Goal: Check status: Check status

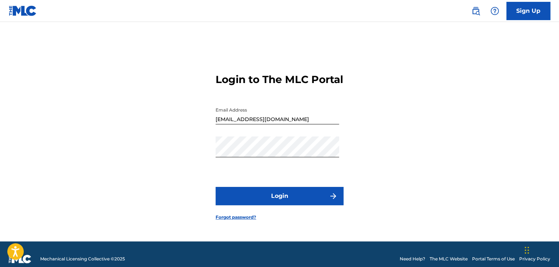
click at [261, 200] on button "Login" at bounding box center [279, 196] width 128 height 18
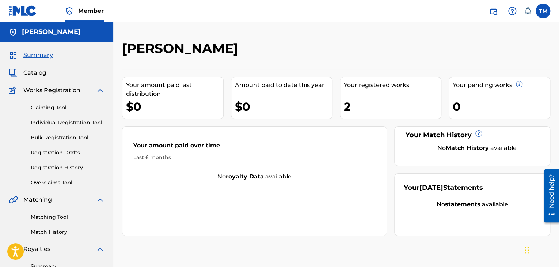
click at [381, 107] on div "2" at bounding box center [392, 106] width 97 height 16
click at [349, 103] on div "2" at bounding box center [392, 106] width 97 height 16
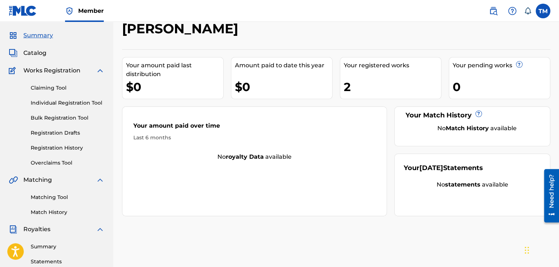
scroll to position [37, 0]
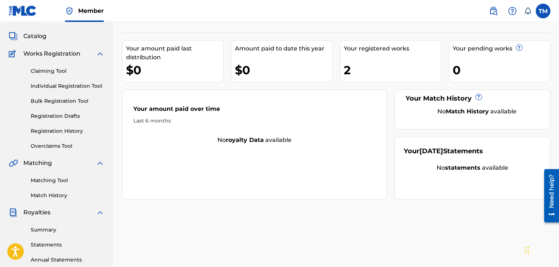
click at [57, 110] on div "Claiming Tool Individual Registration Tool Bulk Registration Tool Registration …" at bounding box center [57, 104] width 96 height 92
click at [58, 127] on link "Registration History" at bounding box center [68, 131] width 74 height 8
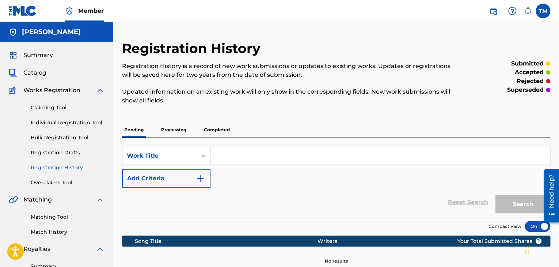
click at [223, 128] on p "Completed" at bounding box center [217, 129] width 30 height 15
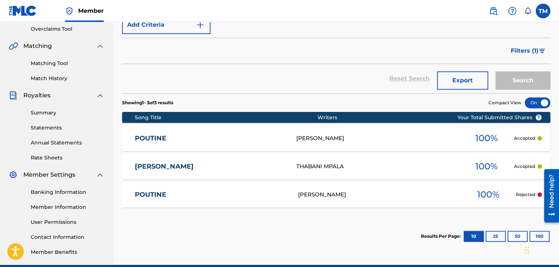
scroll to position [186, 0]
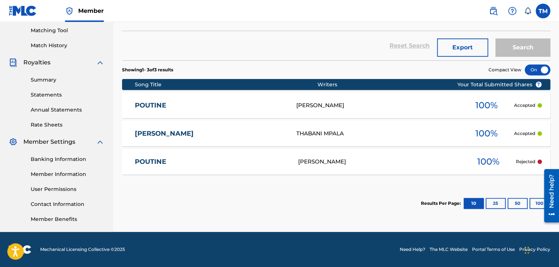
click at [263, 164] on link "POUTINE" at bounding box center [211, 161] width 153 height 8
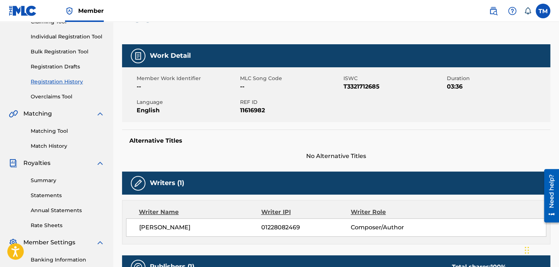
scroll to position [73, 0]
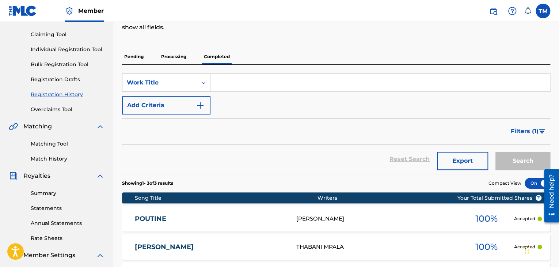
scroll to position [186, 0]
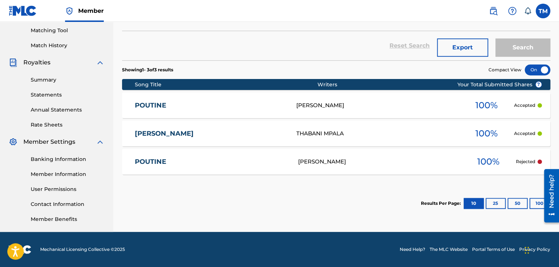
click at [519, 105] on p "Accepted" at bounding box center [524, 105] width 21 height 7
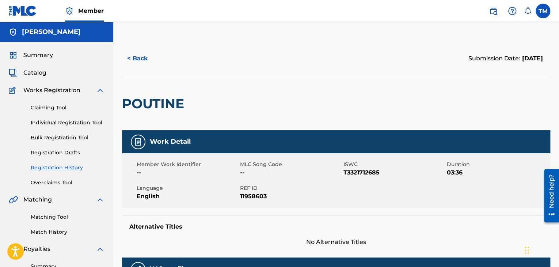
click at [133, 62] on button "< Back" at bounding box center [144, 58] width 44 height 18
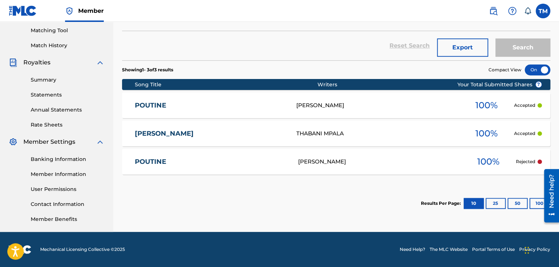
click at [317, 161] on div "[PERSON_NAME]" at bounding box center [379, 161] width 162 height 8
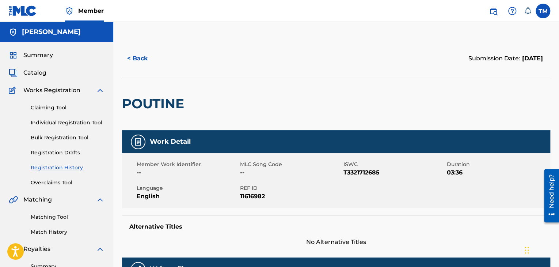
click at [144, 58] on button "< Back" at bounding box center [144, 58] width 44 height 18
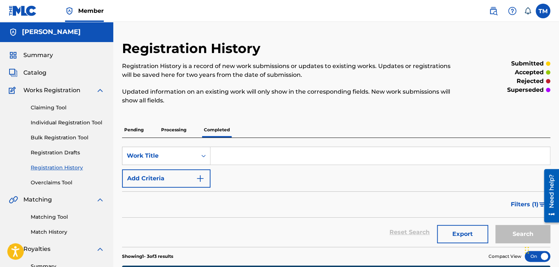
click at [58, 168] on link "Registration History" at bounding box center [68, 168] width 74 height 8
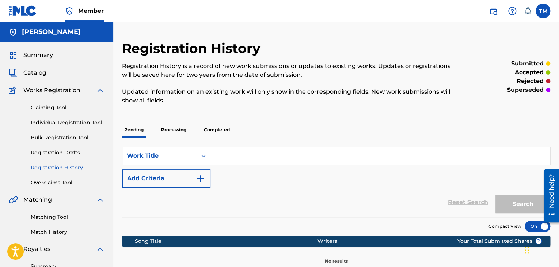
drag, startPoint x: 203, startPoint y: 130, endPoint x: 209, endPoint y: 130, distance: 5.8
click at [203, 130] on p "Completed" at bounding box center [217, 129] width 30 height 15
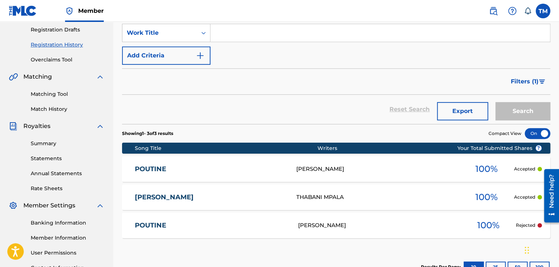
scroll to position [146, 0]
